Goal: Information Seeking & Learning: Understand process/instructions

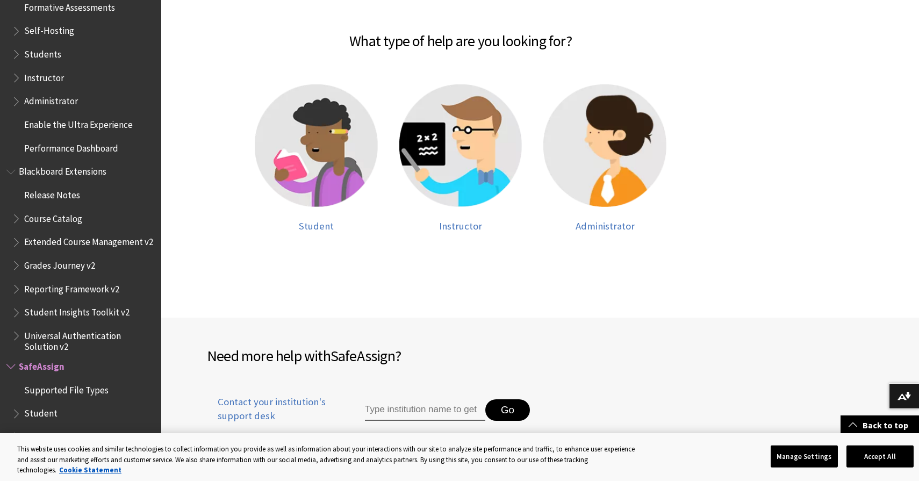
scroll to position [223, 0]
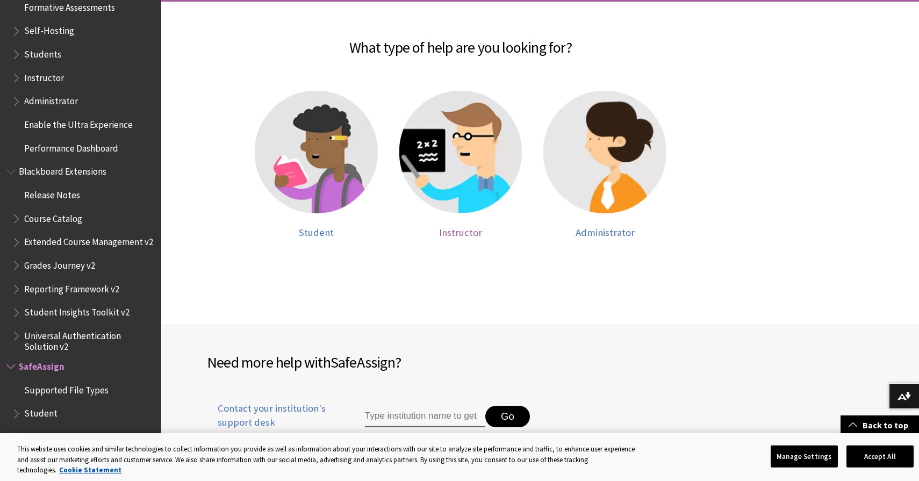
click at [451, 162] on img at bounding box center [460, 152] width 123 height 123
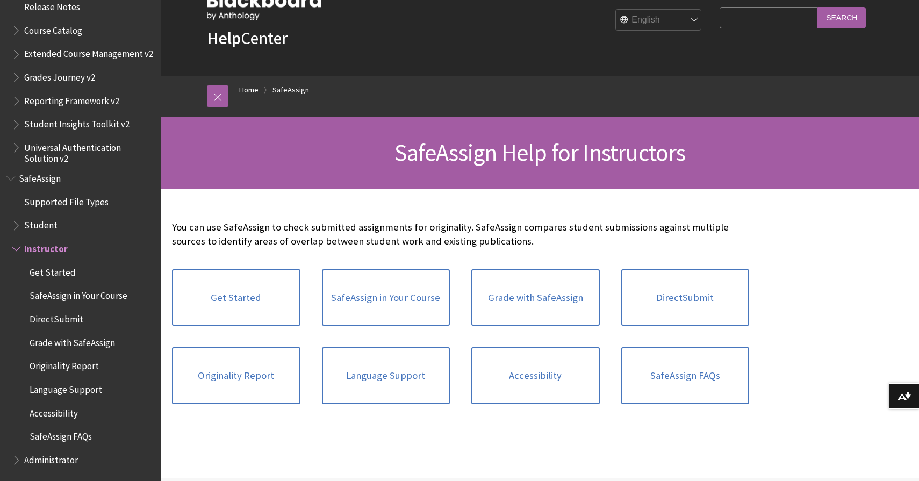
scroll to position [156, 0]
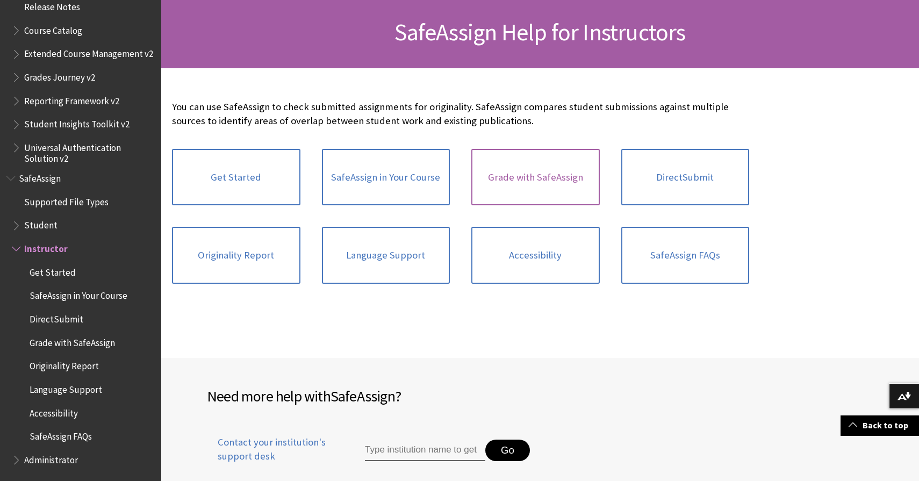
click at [539, 186] on link "Grade with SafeAssign" at bounding box center [535, 177] width 128 height 57
click at [238, 247] on link "Originality Report" at bounding box center [236, 255] width 128 height 57
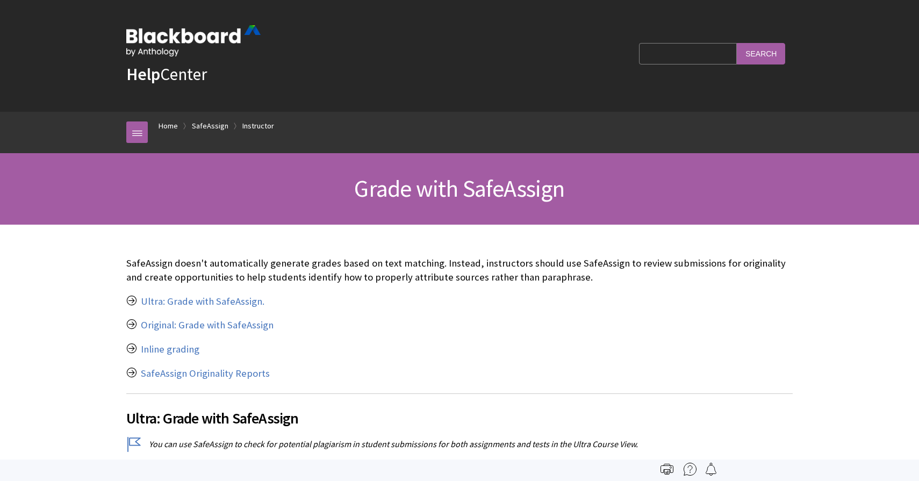
scroll to position [1195, 0]
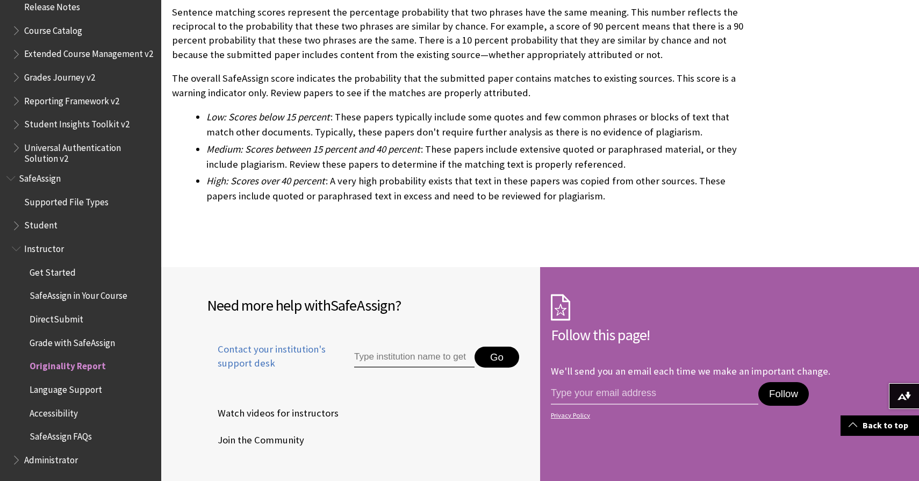
scroll to position [2665, 0]
